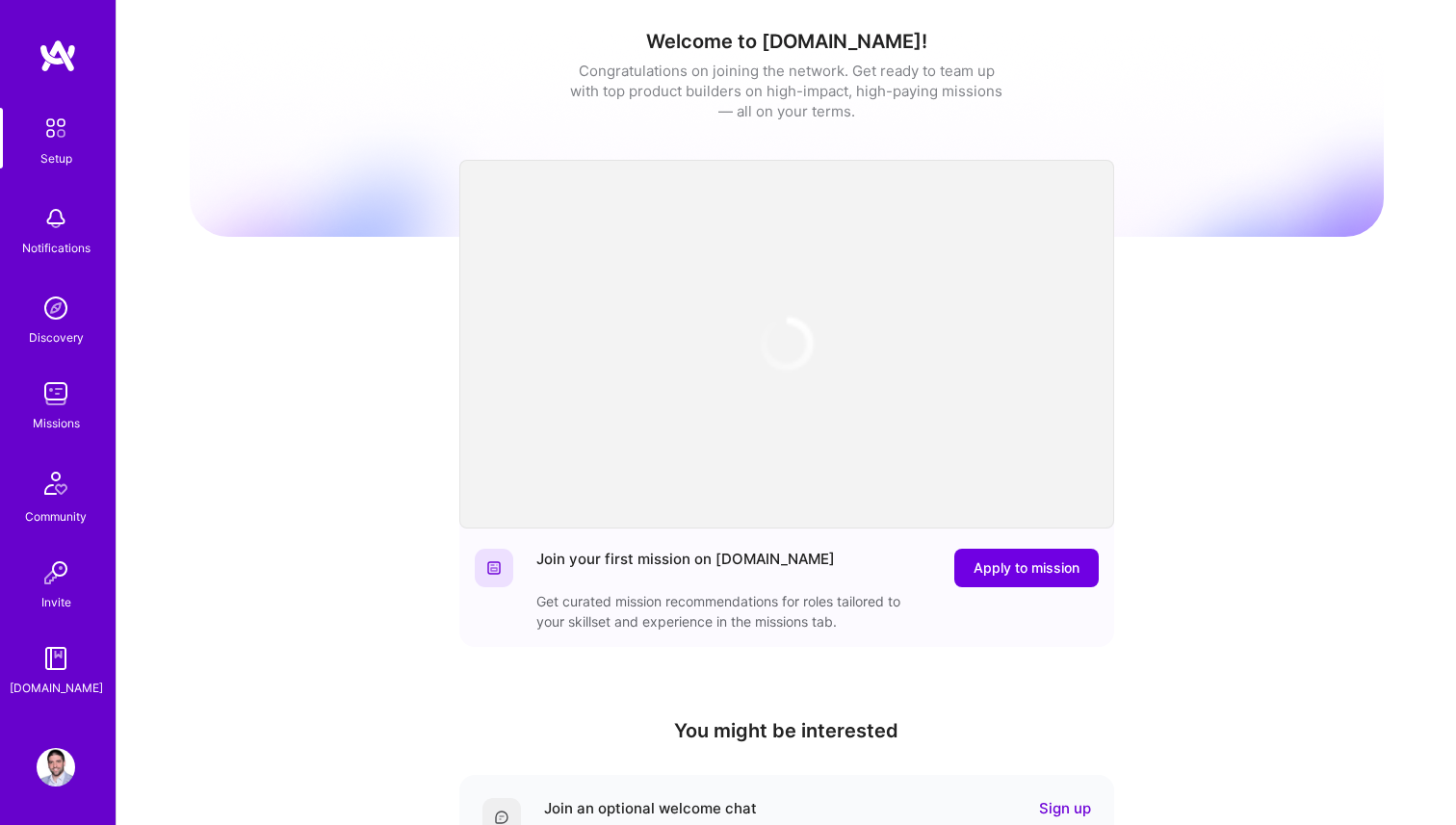
click at [61, 413] on div "Missions" at bounding box center [56, 423] width 48 height 20
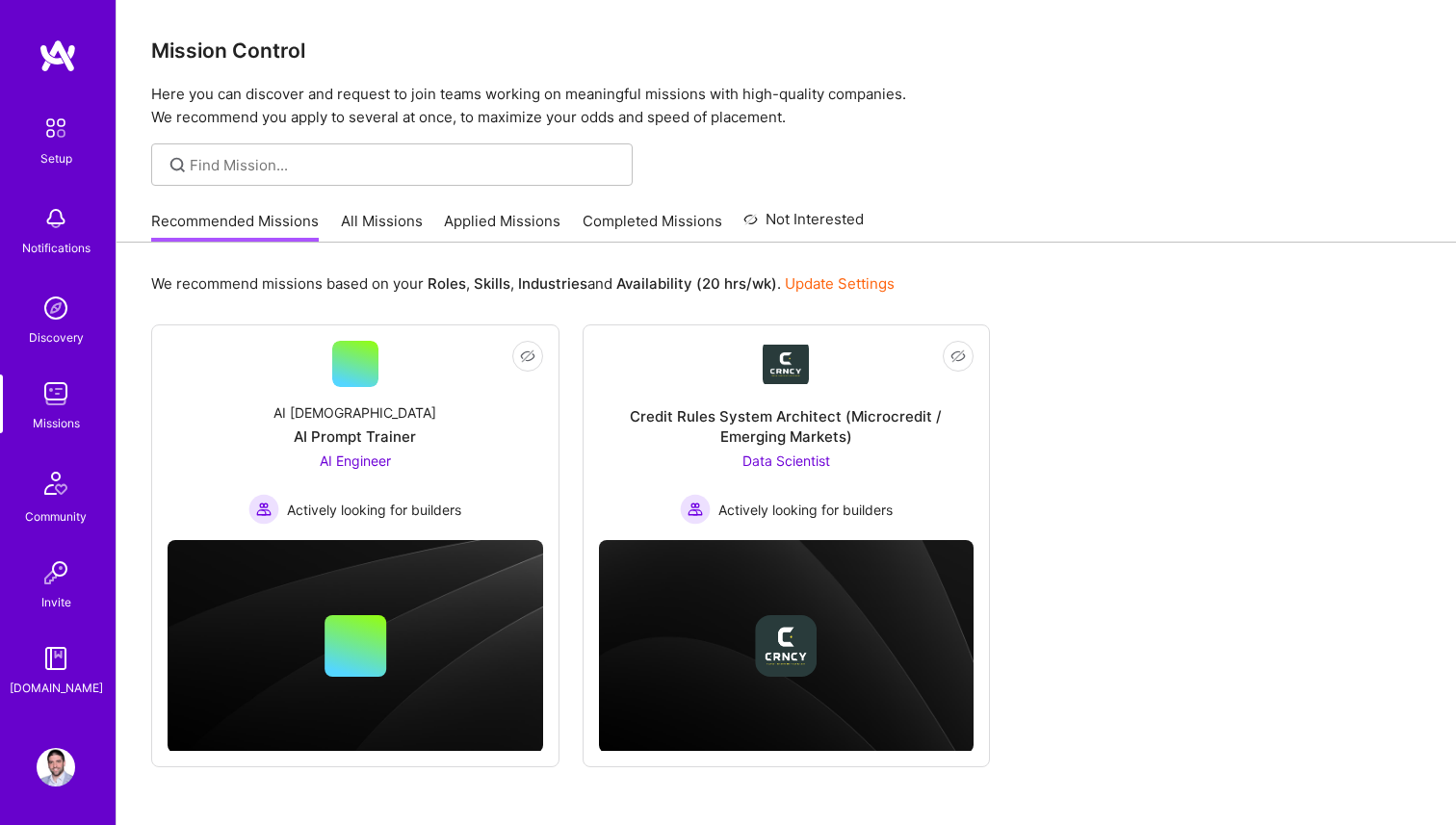
click at [378, 229] on link "All Missions" at bounding box center [381, 227] width 82 height 32
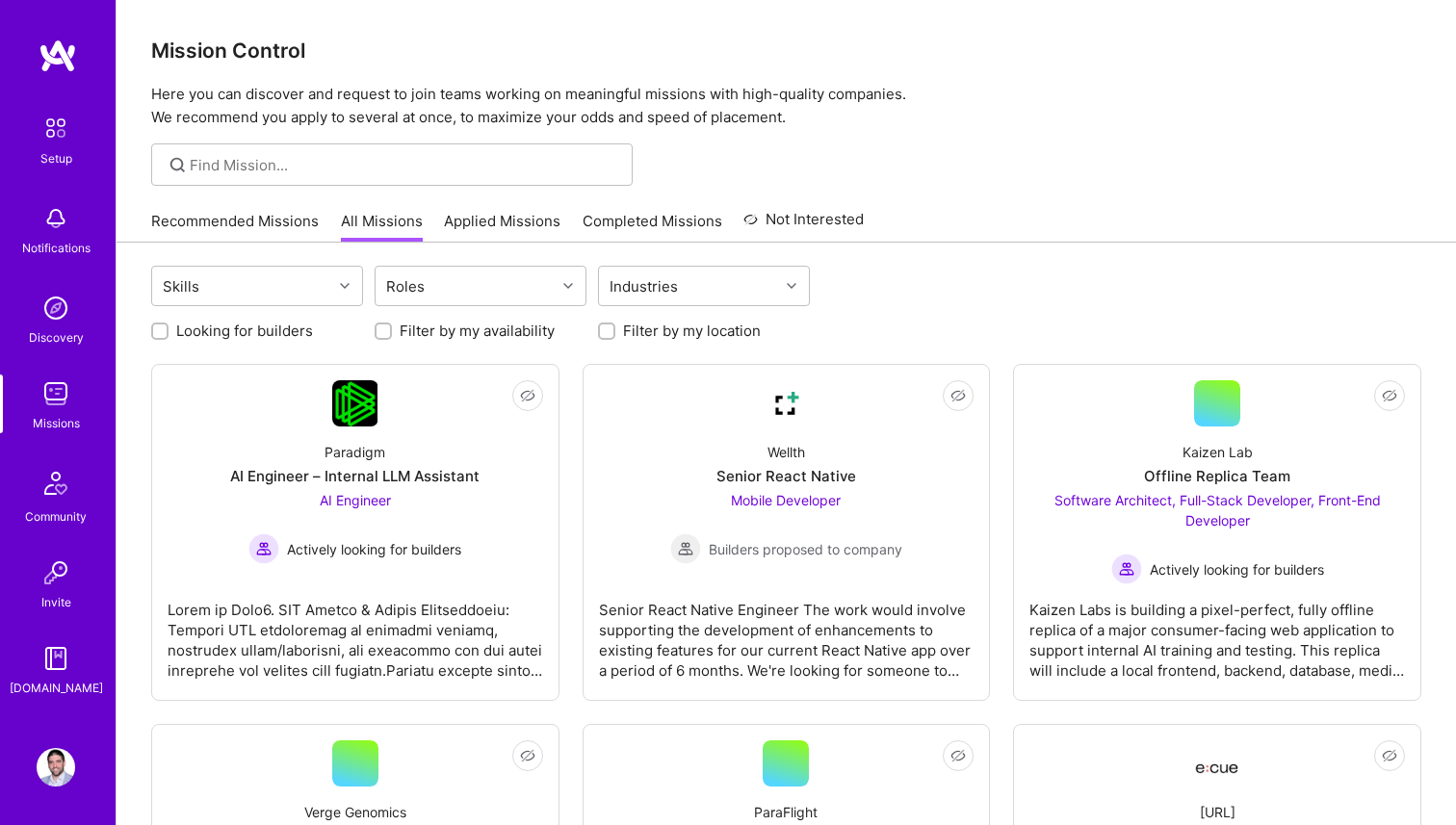
click at [524, 230] on link "Applied Missions" at bounding box center [502, 227] width 117 height 32
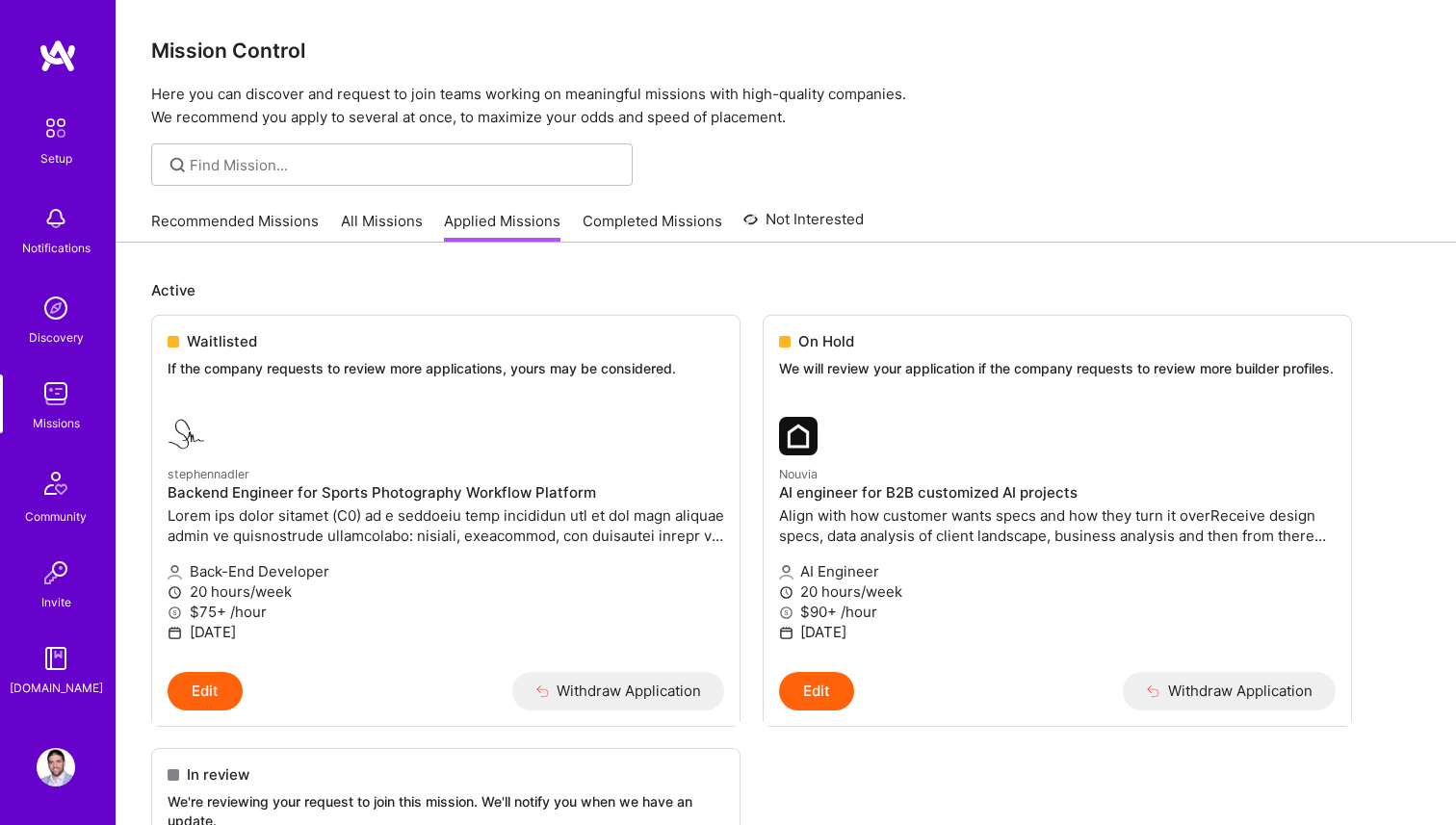
click at [49, 315] on img at bounding box center [56, 308] width 39 height 39
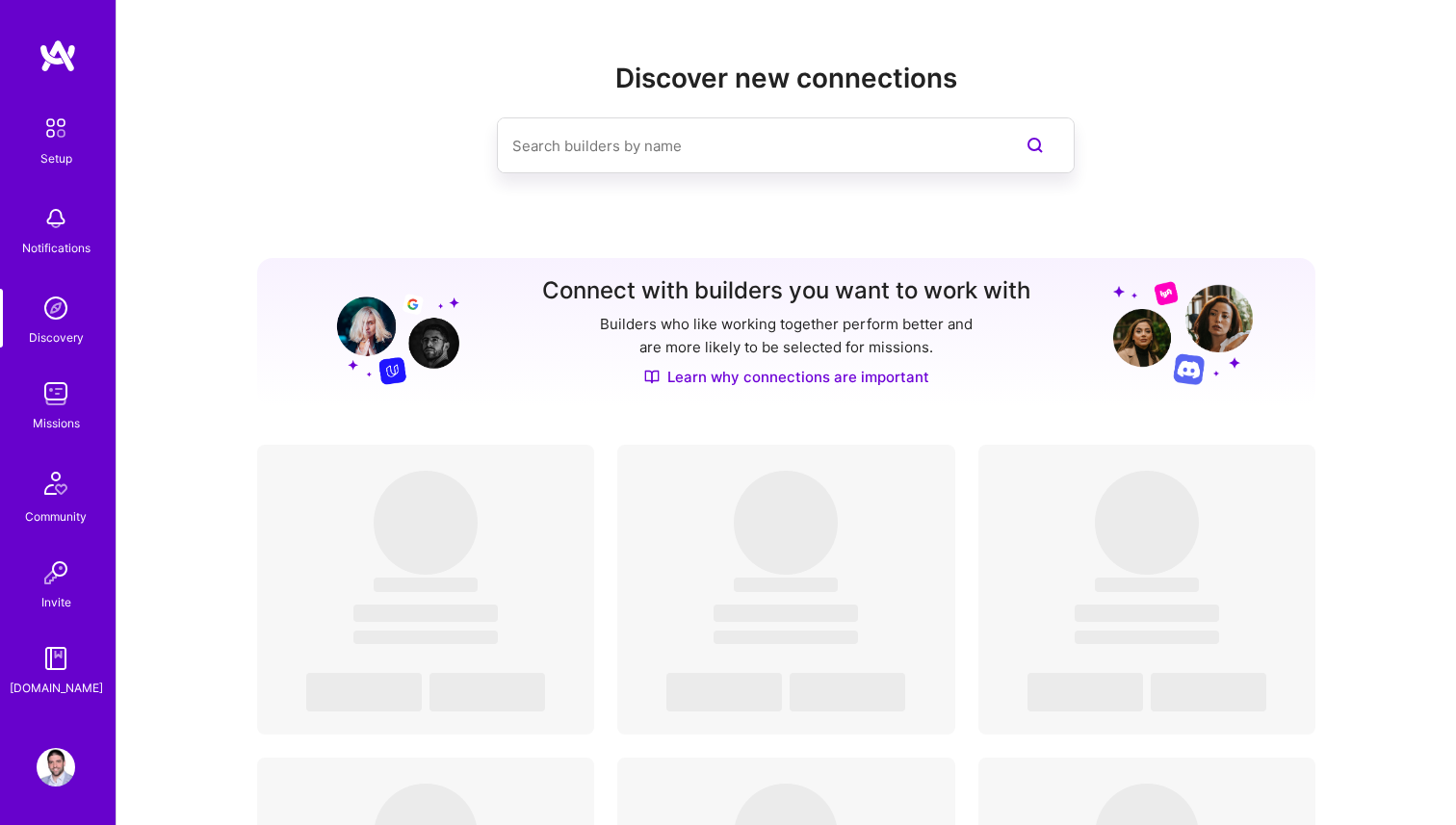
click at [548, 155] on input at bounding box center [747, 146] width 470 height 49
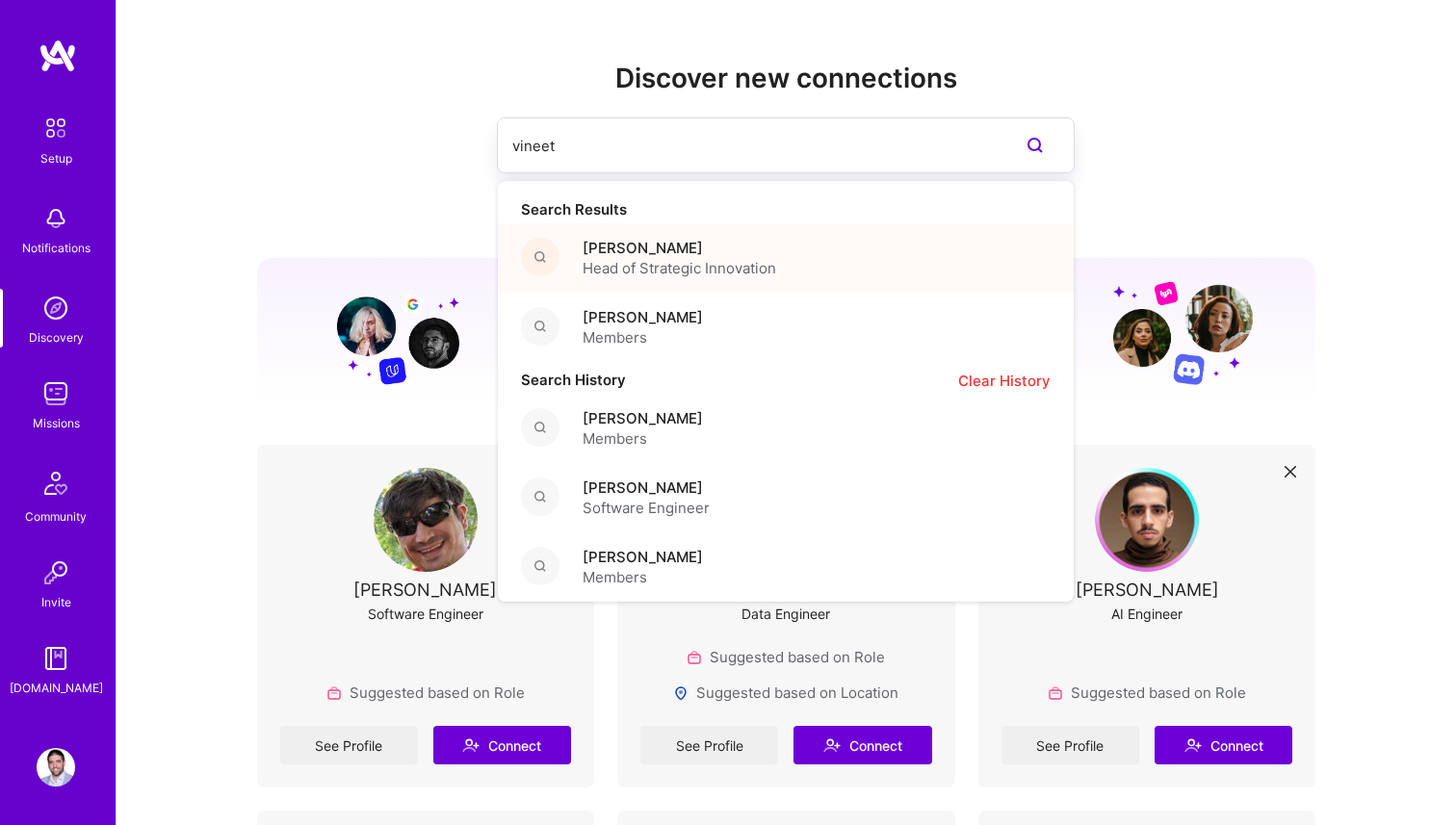
type input "vineet"
click at [635, 261] on span "Head of Strategic Innovation" at bounding box center [679, 268] width 194 height 20
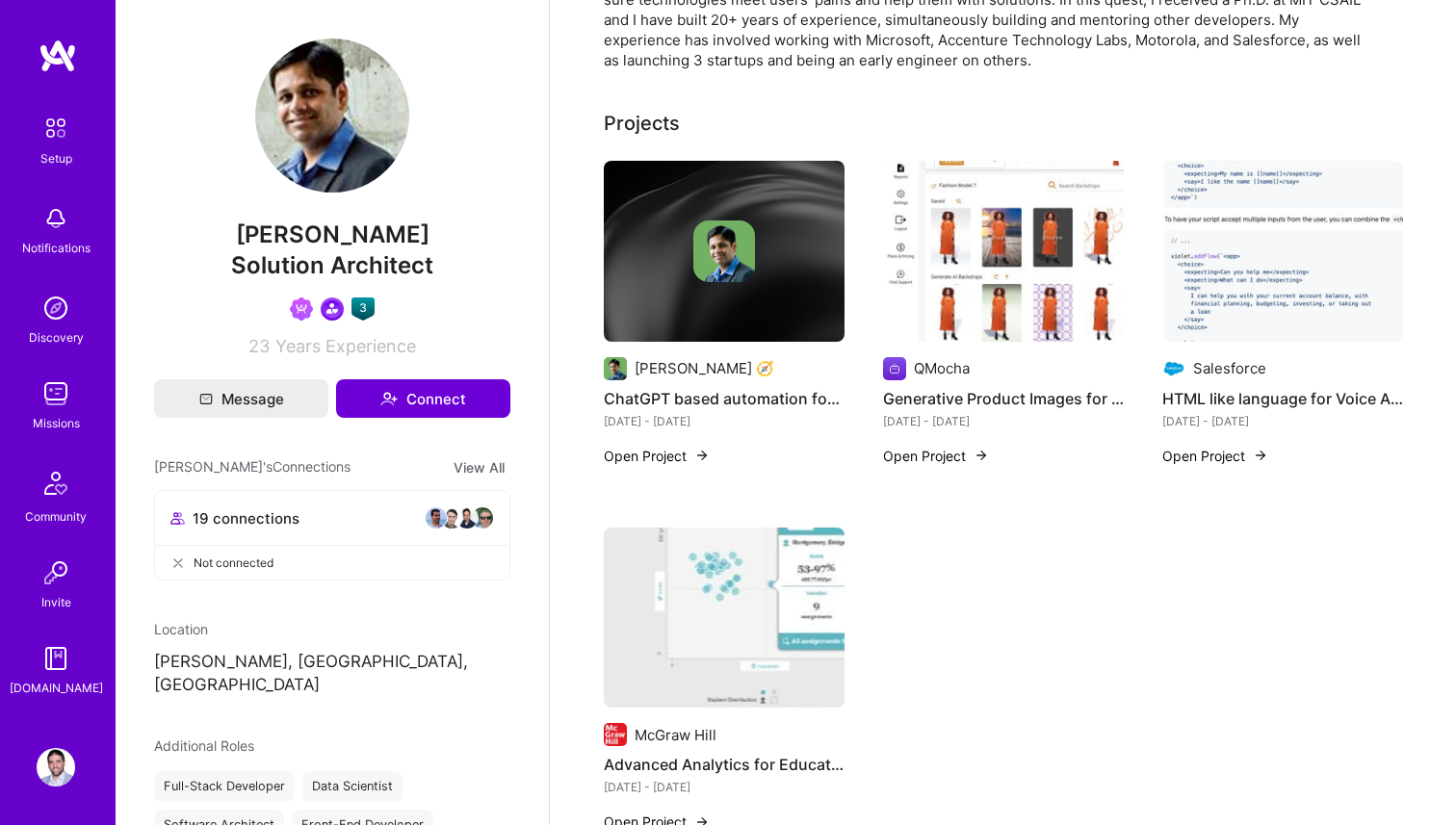
scroll to position [126, 0]
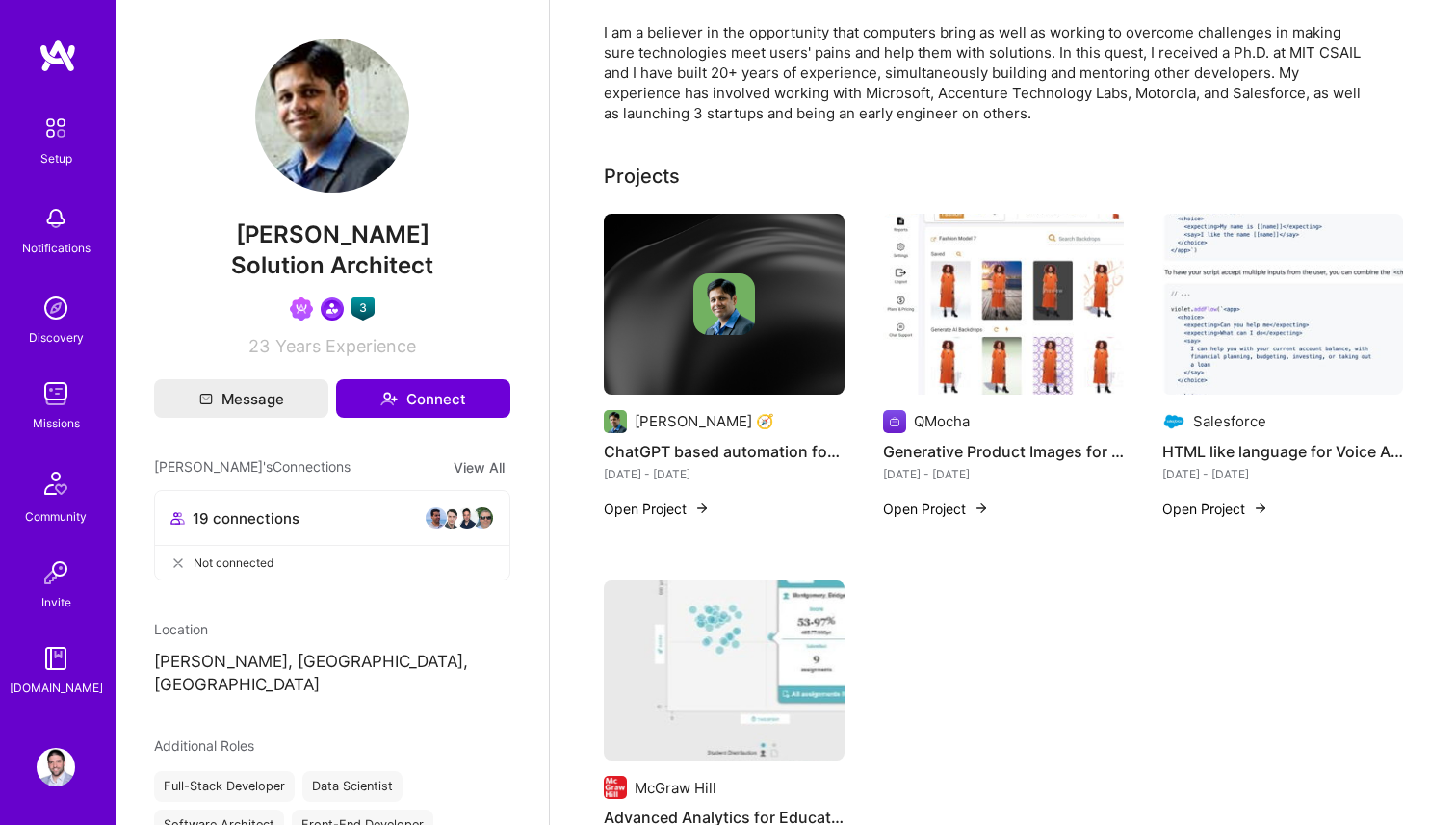
click at [674, 295] on div at bounding box center [725, 304] width 241 height 61
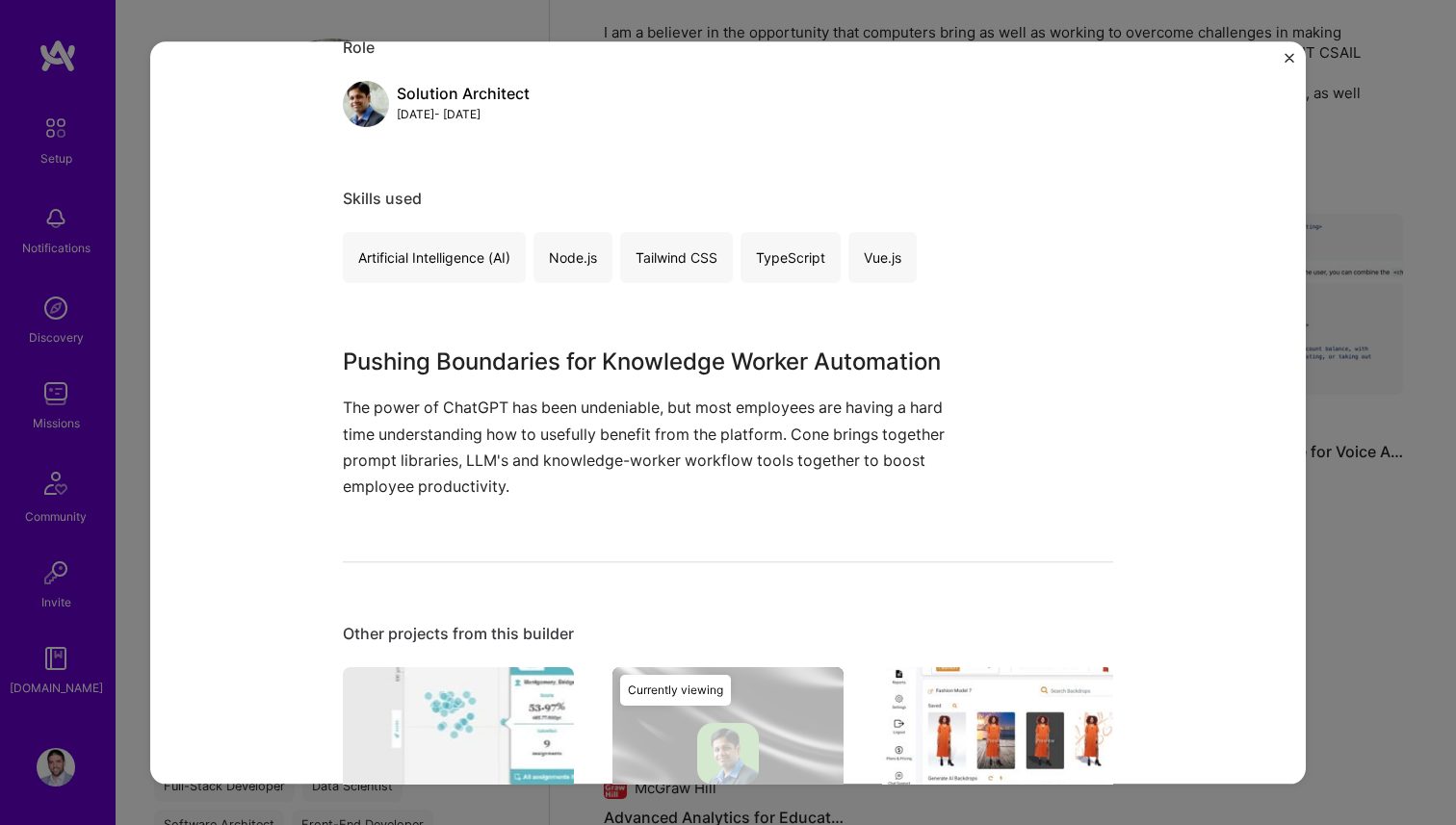
scroll to position [250, 0]
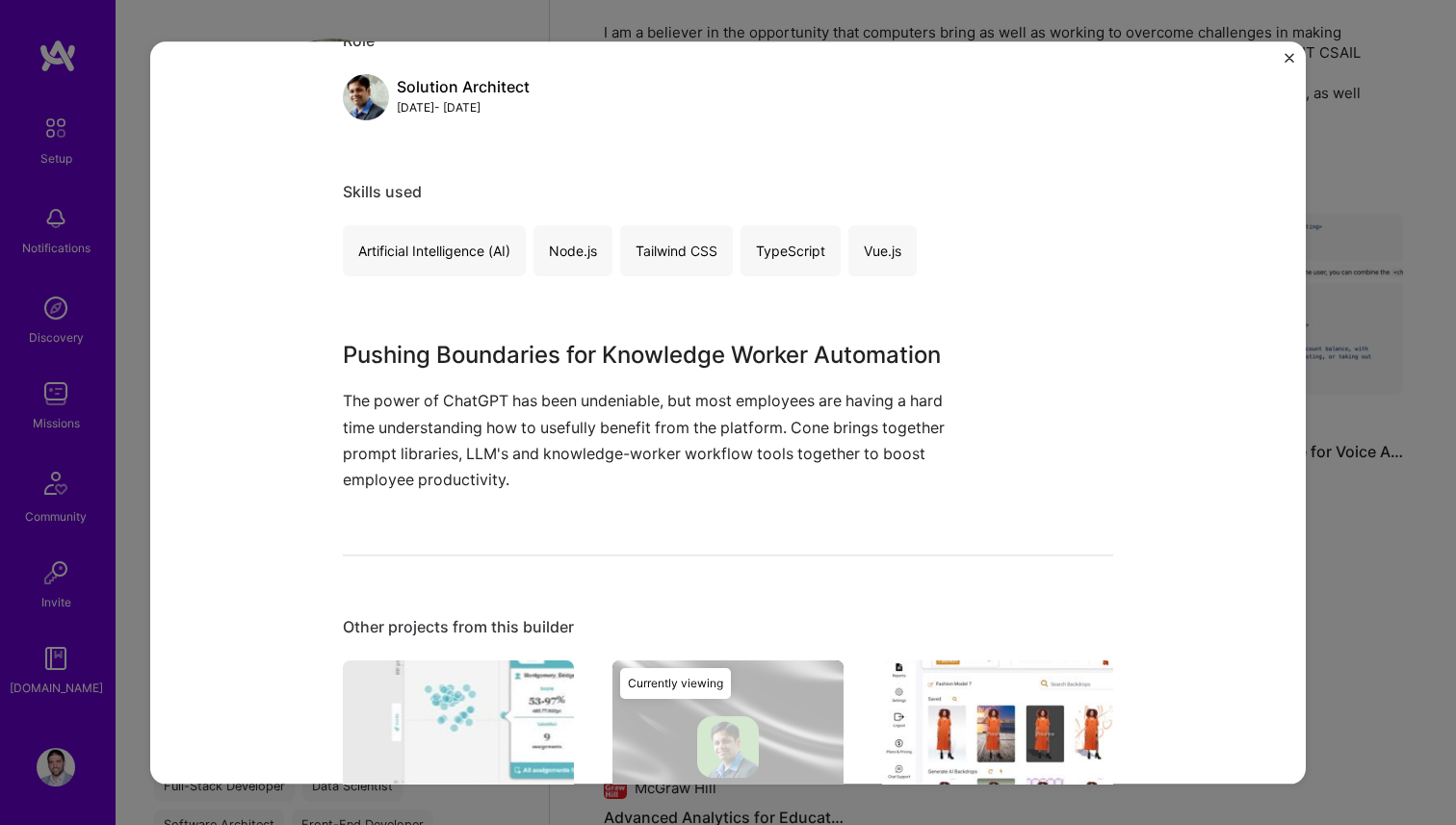
click at [1369, 312] on div "ChatGPT based automation for the Enterprise Vineet Sinha 🧭 Artifical Intelligen…" at bounding box center [728, 412] width 1456 height 825
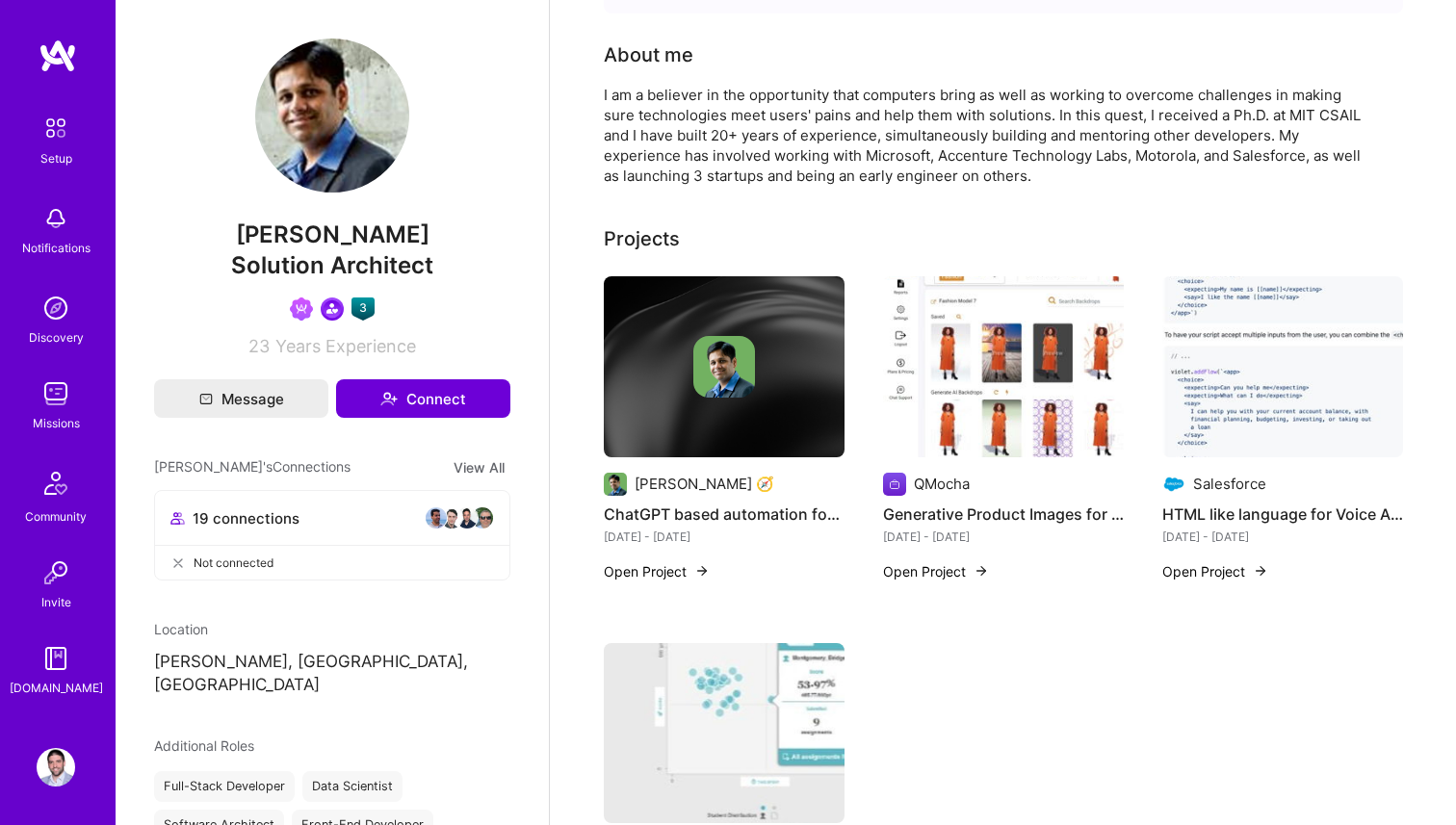
scroll to position [49, 0]
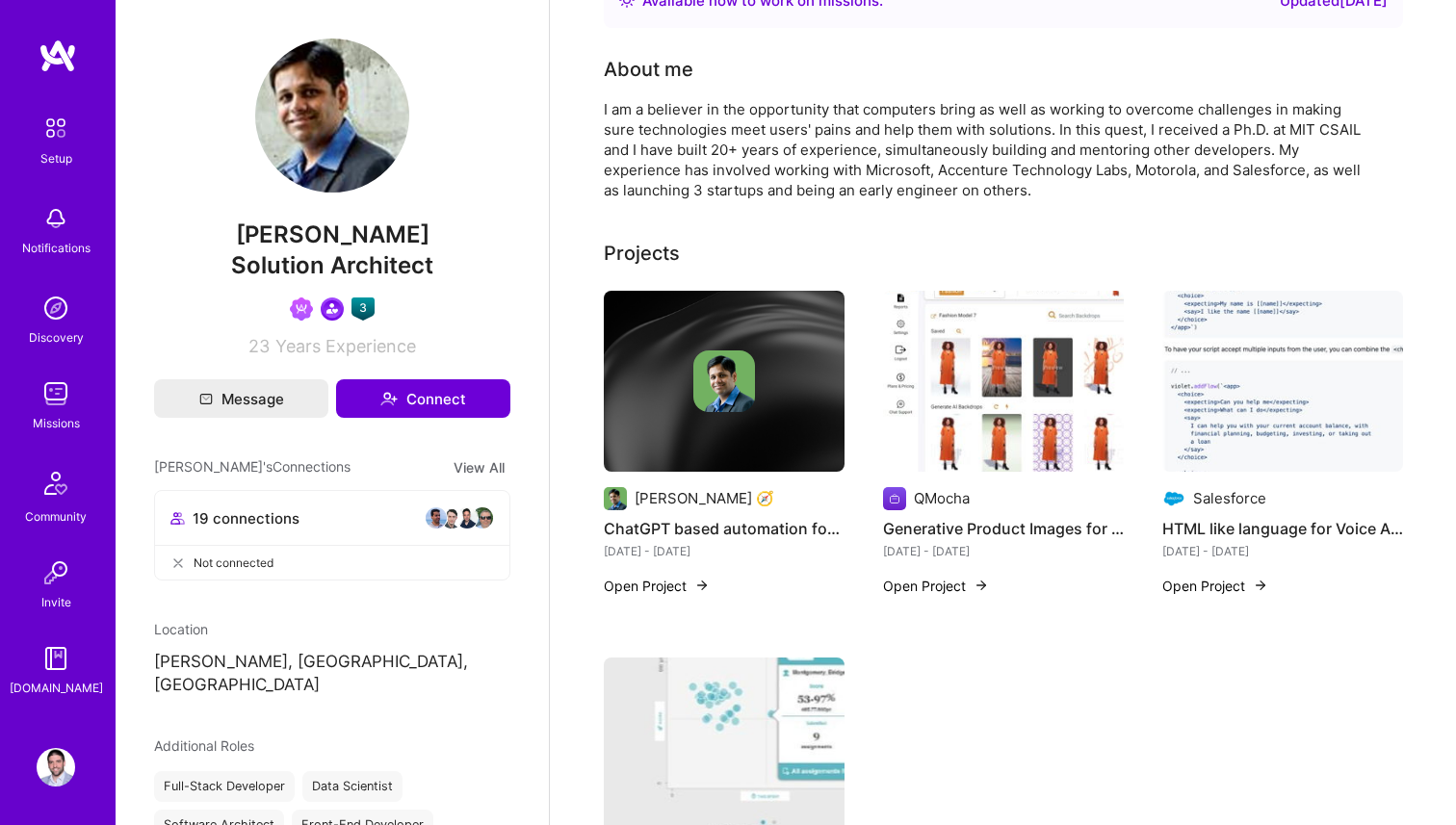
click at [47, 771] on img at bounding box center [56, 768] width 39 height 39
